Goal: Task Accomplishment & Management: Use online tool/utility

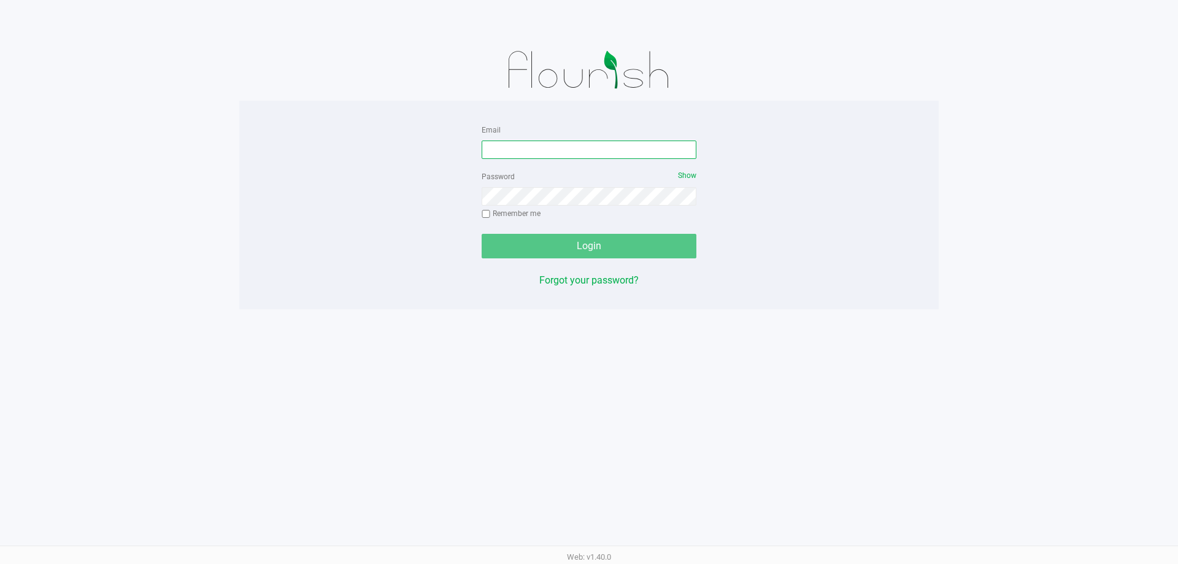
click at [589, 148] on input "Email" at bounding box center [588, 149] width 215 height 18
type input "[EMAIL_ADDRESS][DOMAIN_NAME]"
click at [481, 234] on button "Login" at bounding box center [588, 246] width 215 height 25
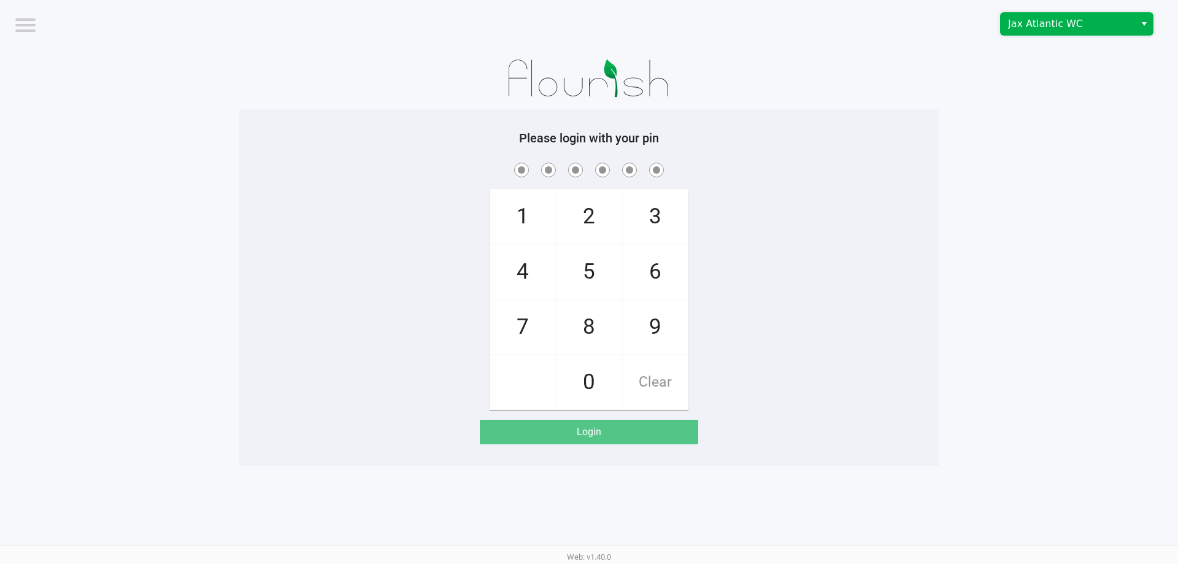
click at [1046, 27] on span "Jax Atlantic WC" at bounding box center [1068, 24] width 120 height 15
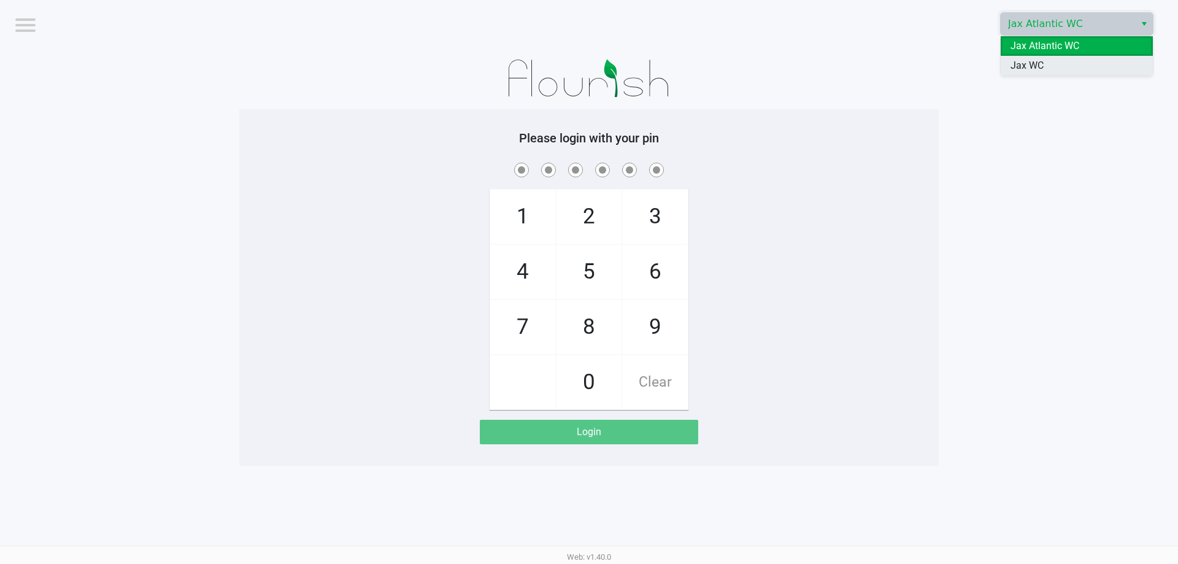
click at [1025, 64] on span "Jax WC" at bounding box center [1026, 65] width 33 height 15
checkbox input "true"
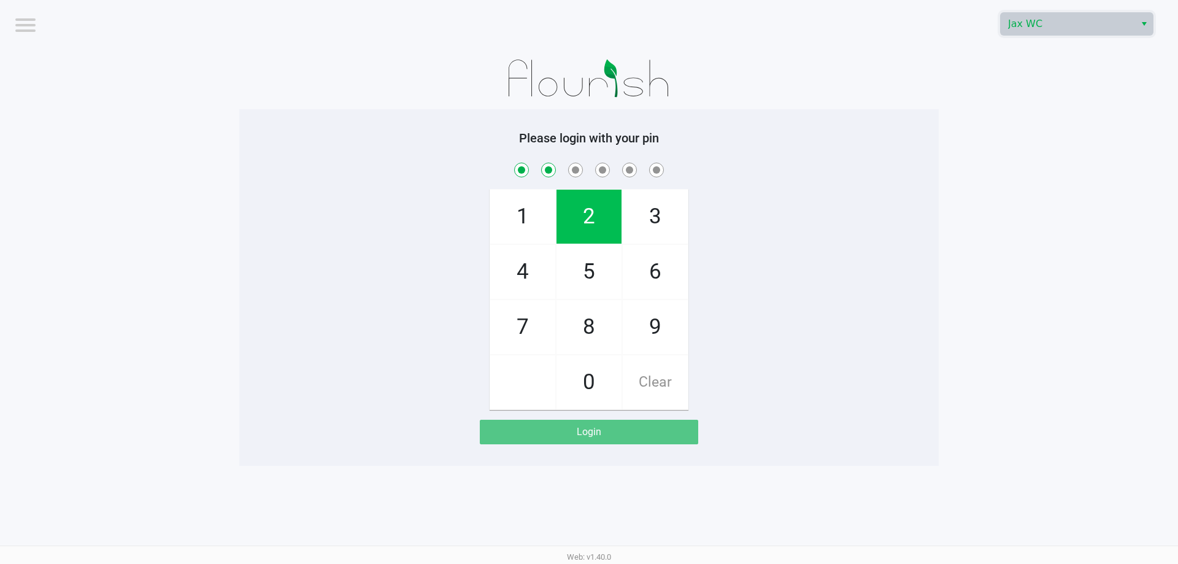
checkbox input "true"
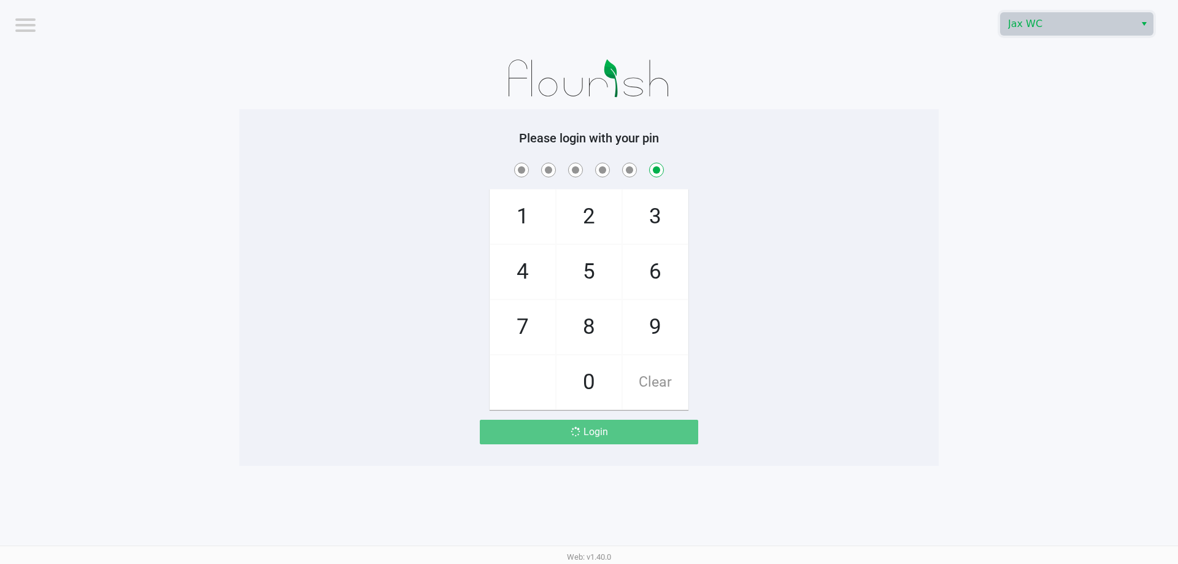
checkbox input "false"
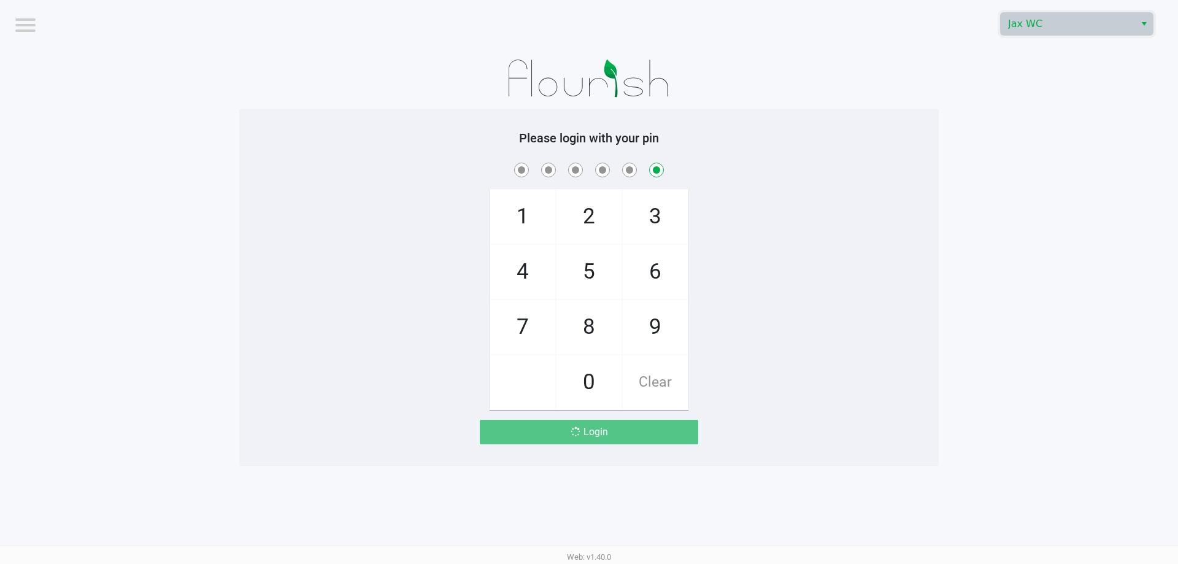
checkbox input "false"
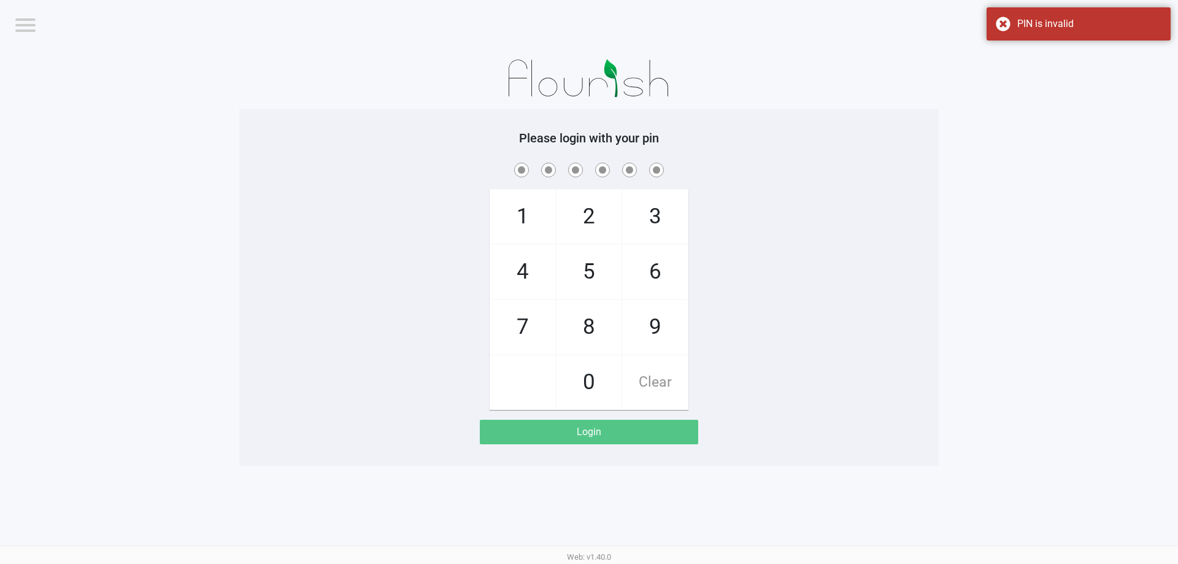
checkbox input "true"
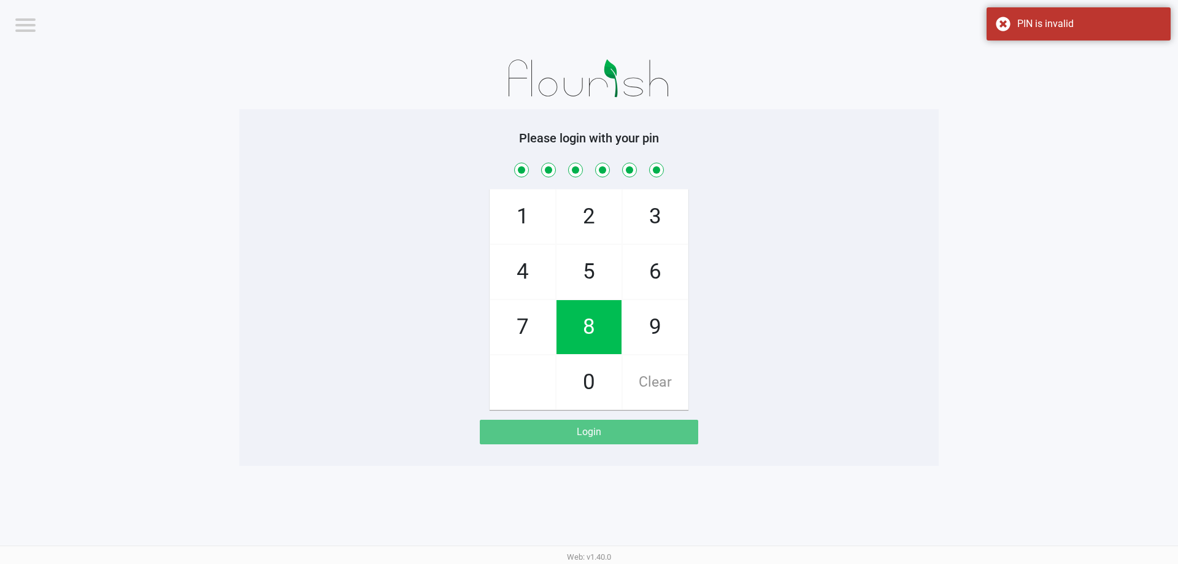
checkbox input "true"
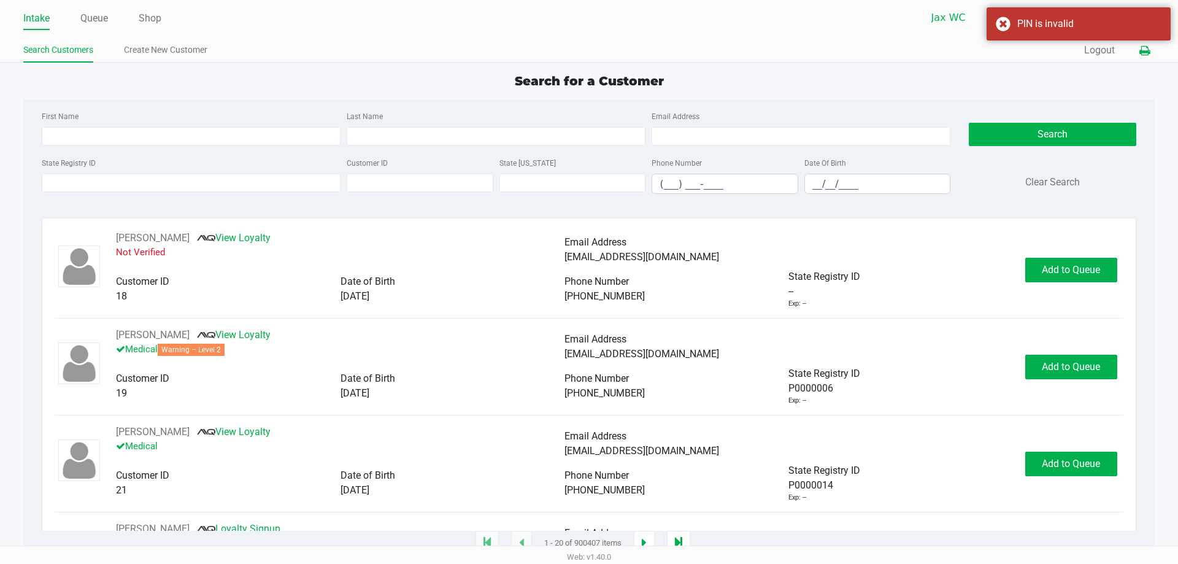
click at [1149, 53] on icon at bounding box center [1144, 51] width 10 height 9
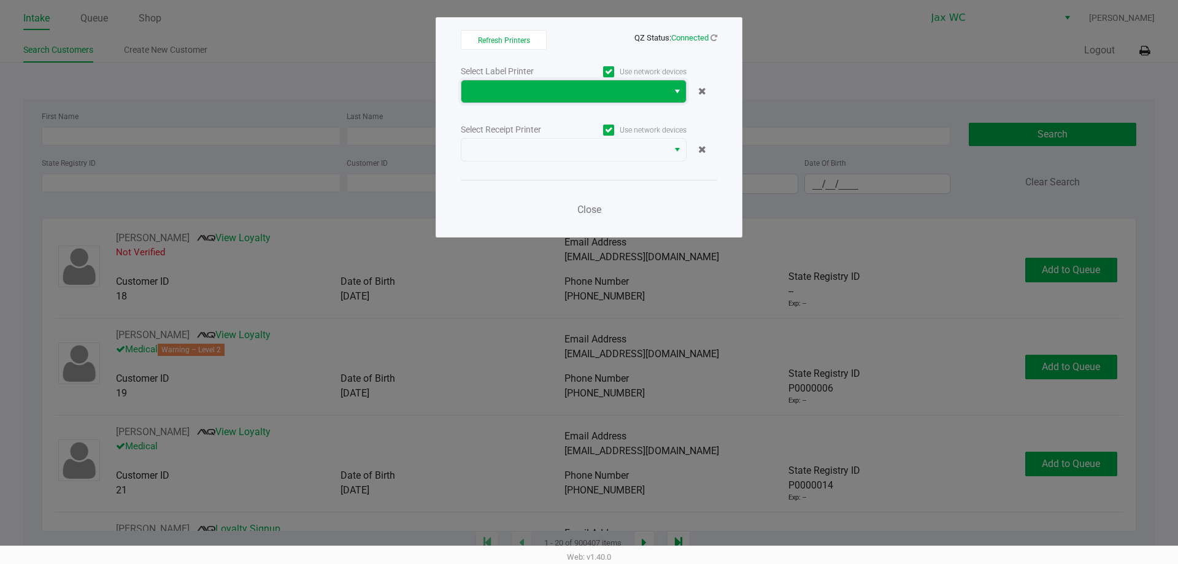
click at [545, 94] on span at bounding box center [565, 91] width 192 height 15
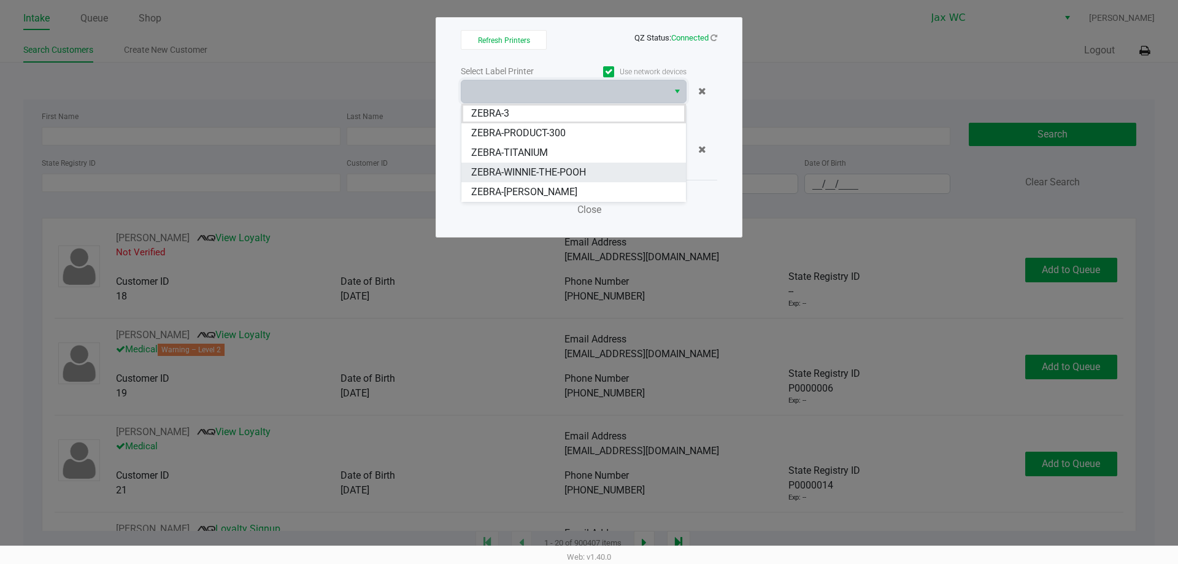
click at [532, 170] on span "ZEBRA-WINNIE-THE-POOH" at bounding box center [528, 172] width 115 height 15
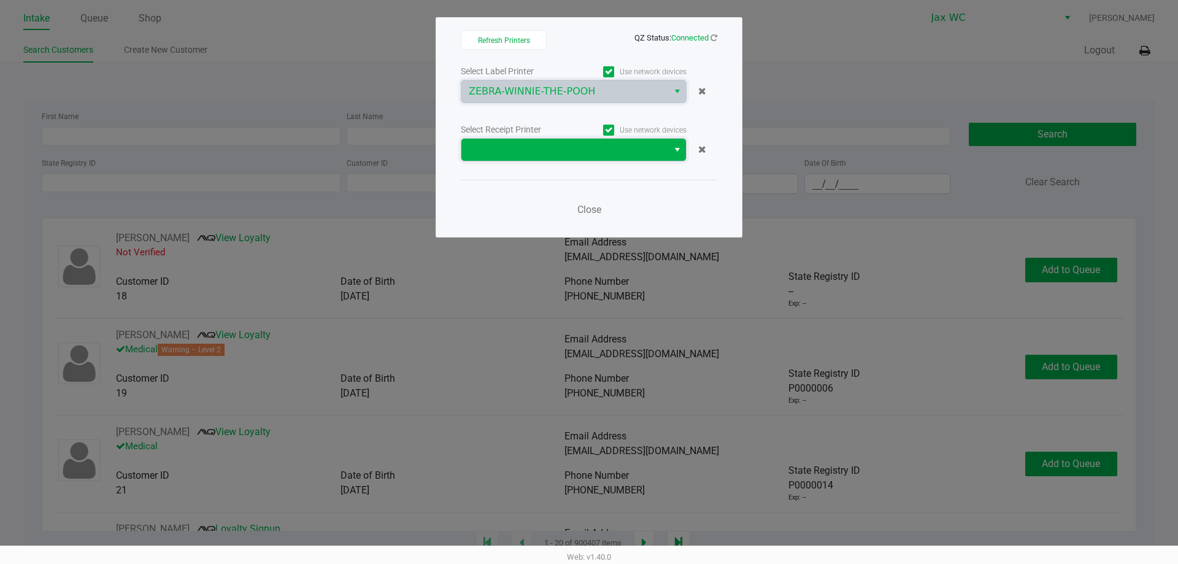
click at [527, 151] on span at bounding box center [565, 149] width 192 height 15
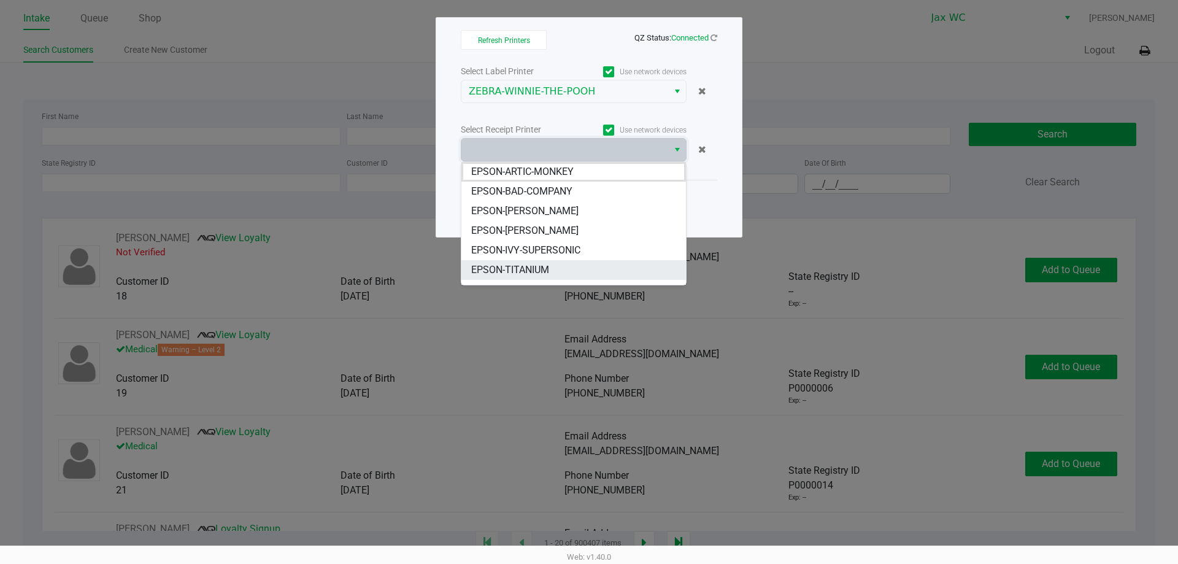
scroll to position [15, 0]
click at [507, 273] on span "EPSON-WINNIE-THE-POOH" at bounding box center [529, 274] width 116 height 15
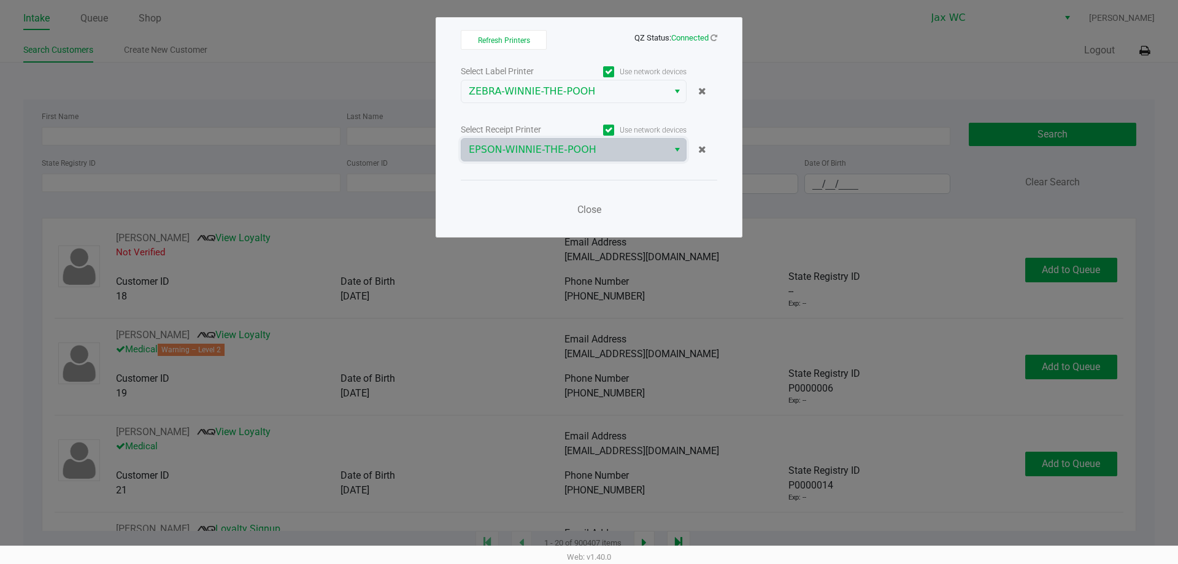
click at [822, 55] on ngb-modal-window "Refresh Printers QZ Status: Connected Select Label Printer Use network devices …" at bounding box center [589, 282] width 1178 height 564
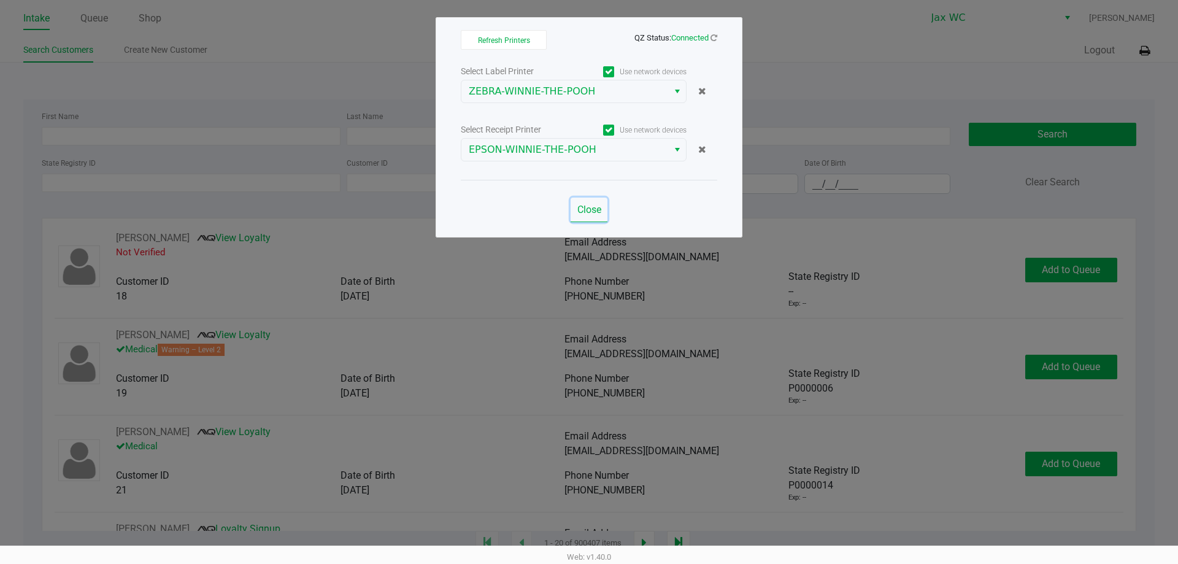
click at [589, 213] on span "Close" at bounding box center [589, 210] width 24 height 12
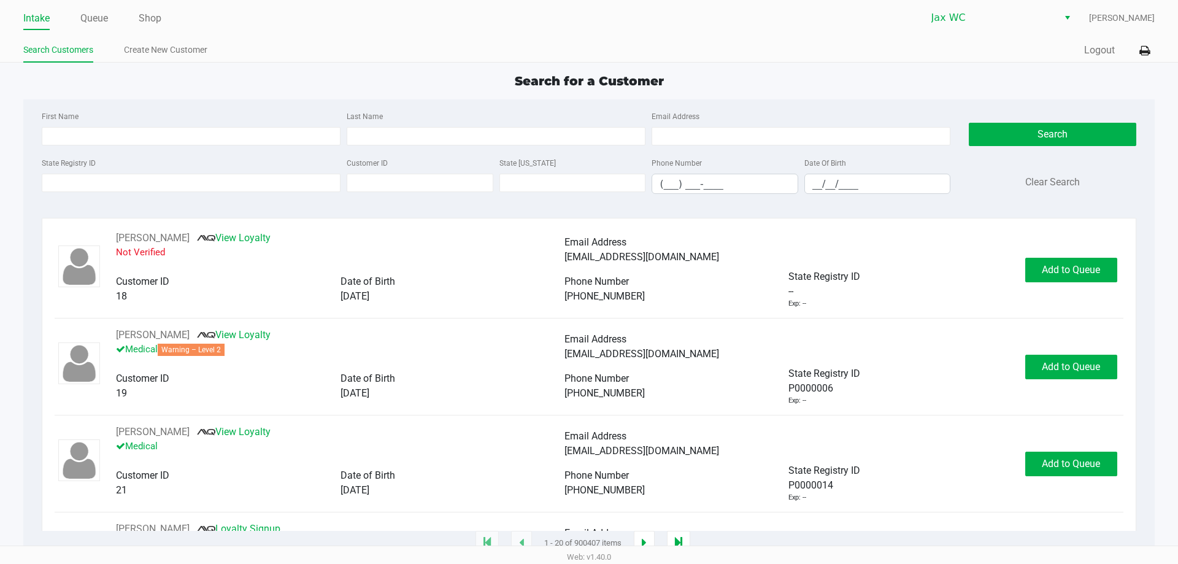
click at [1095, 40] on div "Quick Sale Logout" at bounding box center [871, 50] width 565 height 23
click at [1094, 52] on button "Logout" at bounding box center [1099, 50] width 31 height 15
